Goal: Check status: Check status

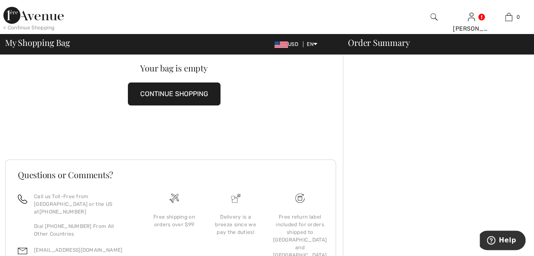
scroll to position [76, 0]
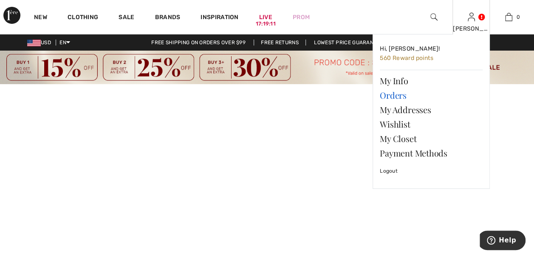
click at [400, 96] on link "Orders" at bounding box center [431, 95] width 103 height 14
